Goal: Information Seeking & Learning: Learn about a topic

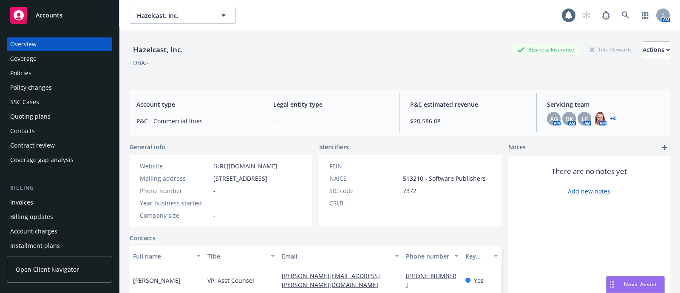
click at [67, 74] on div "Policies" at bounding box center [59, 73] width 99 height 14
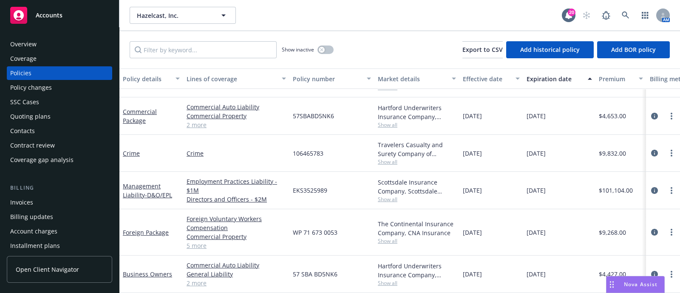
scroll to position [11, 0]
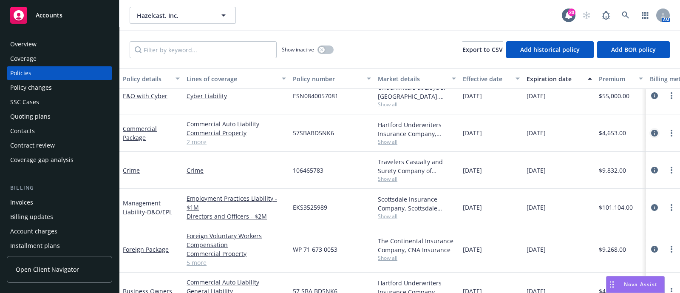
click at [651, 133] on icon "circleInformation" at bounding box center [654, 133] width 7 height 7
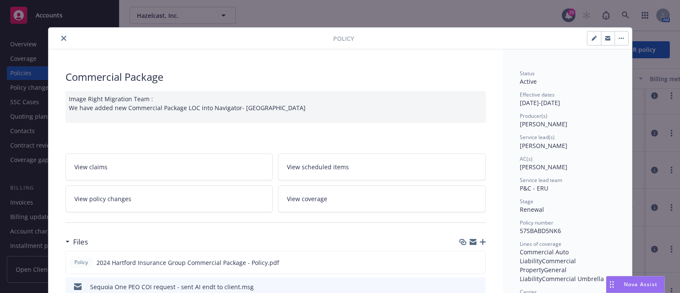
click at [61, 37] on icon "close" at bounding box center [63, 38] width 5 height 5
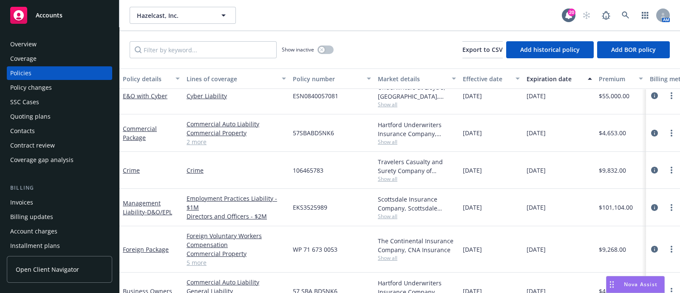
scroll to position [36, 0]
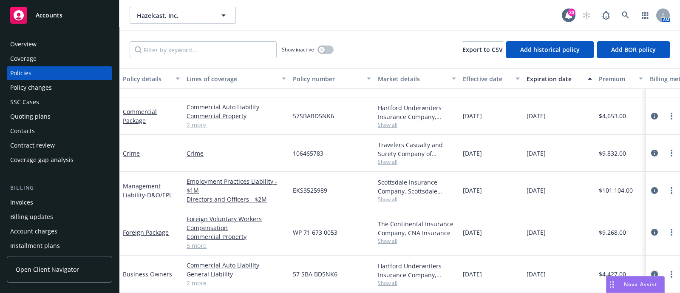
click at [651, 271] on icon "circleInformation" at bounding box center [654, 274] width 7 height 7
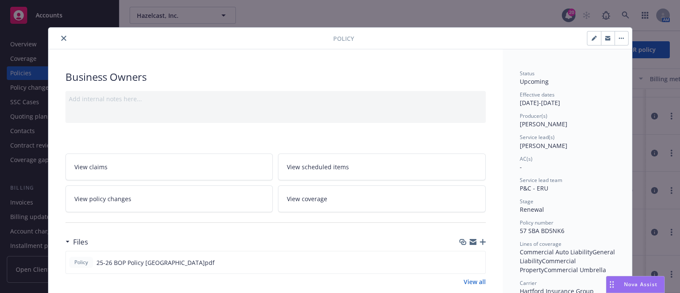
scroll to position [148, 0]
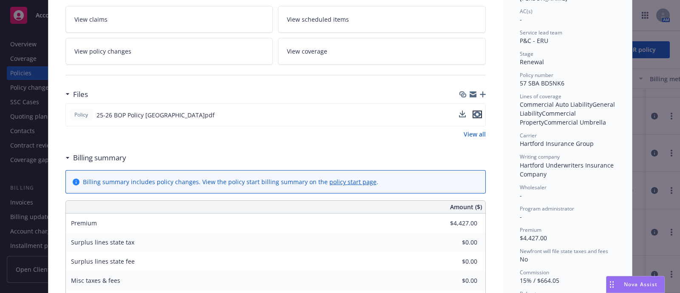
click at [474, 115] on icon "preview file" at bounding box center [478, 114] width 8 height 6
